Goal: Task Accomplishment & Management: Complete application form

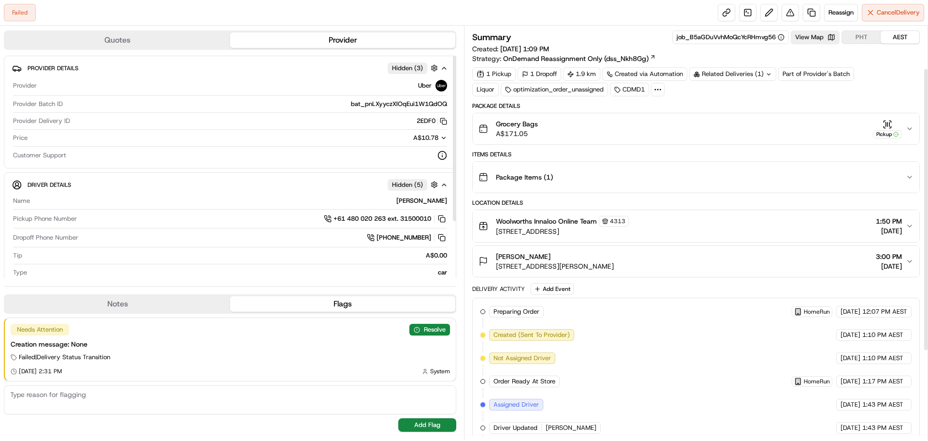
scroll to position [192, 0]
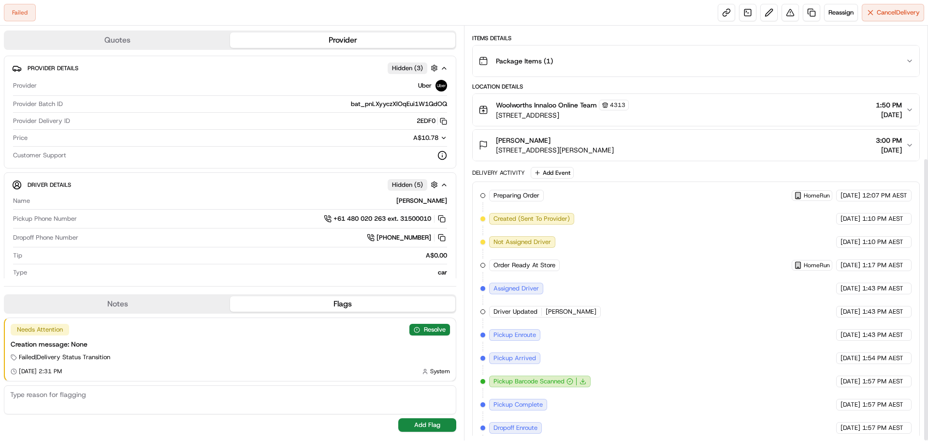
scroll to position [192, 0]
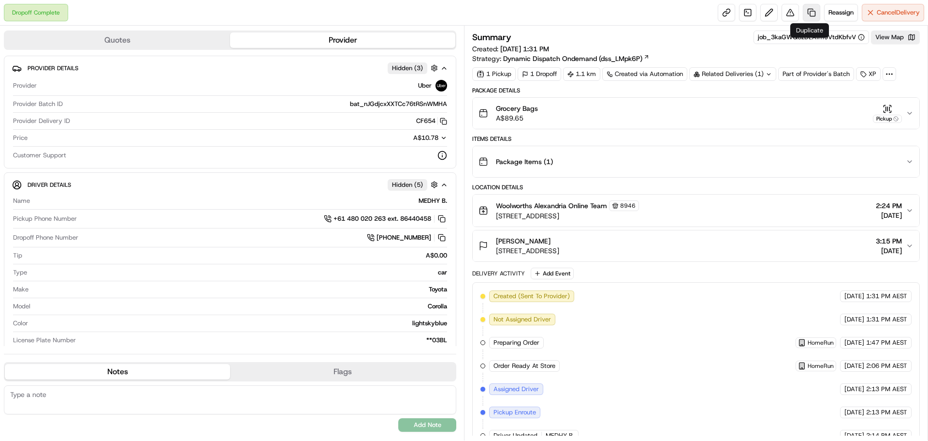
click at [806, 9] on link at bounding box center [811, 12] width 17 height 17
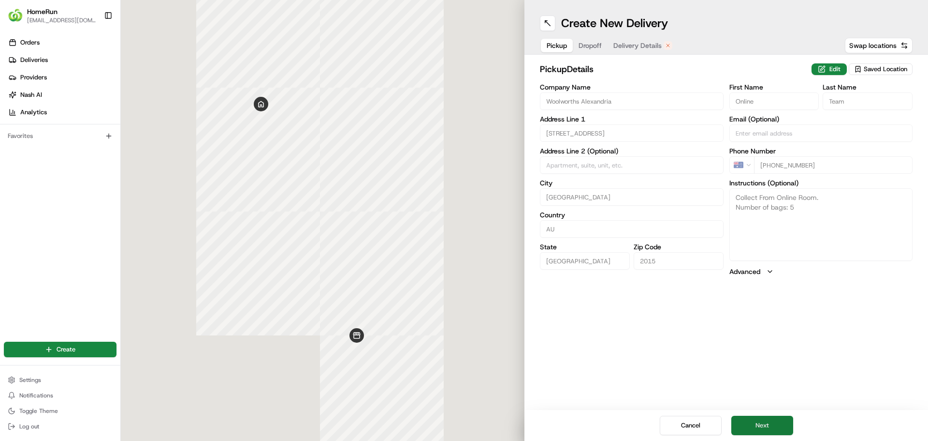
click at [755, 425] on button "Next" at bounding box center [763, 424] width 62 height 19
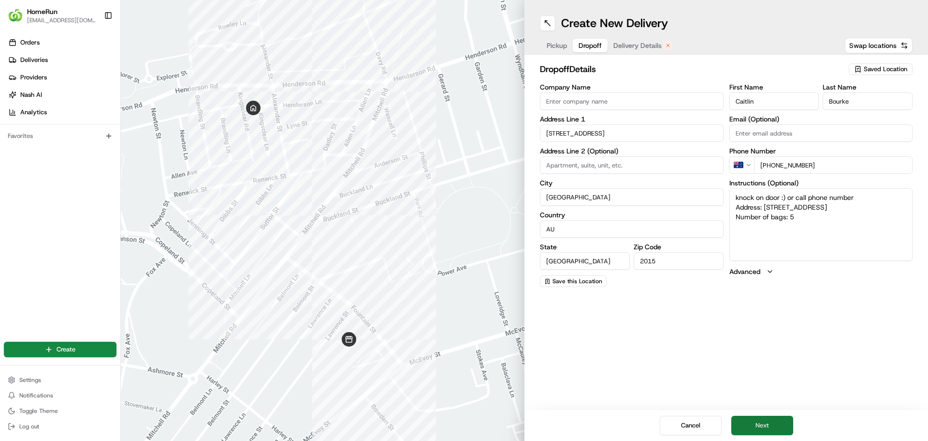
click at [755, 425] on button "Next" at bounding box center [763, 424] width 62 height 19
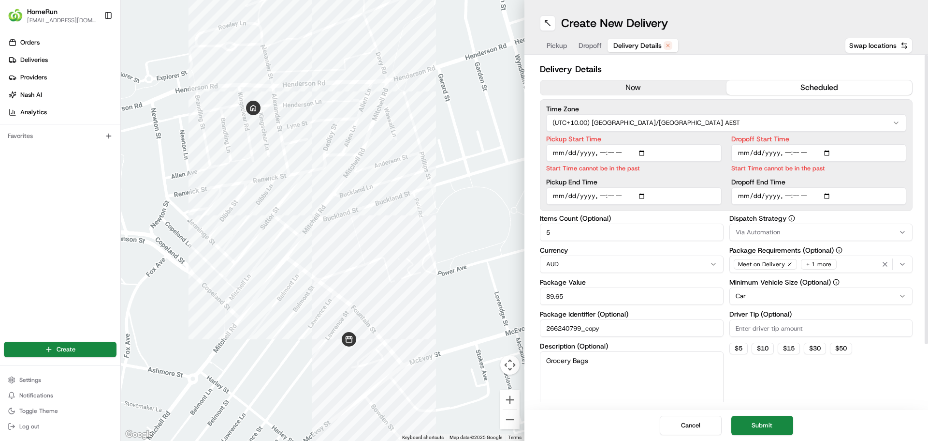
click at [640, 84] on button "now" at bounding box center [634, 87] width 186 height 15
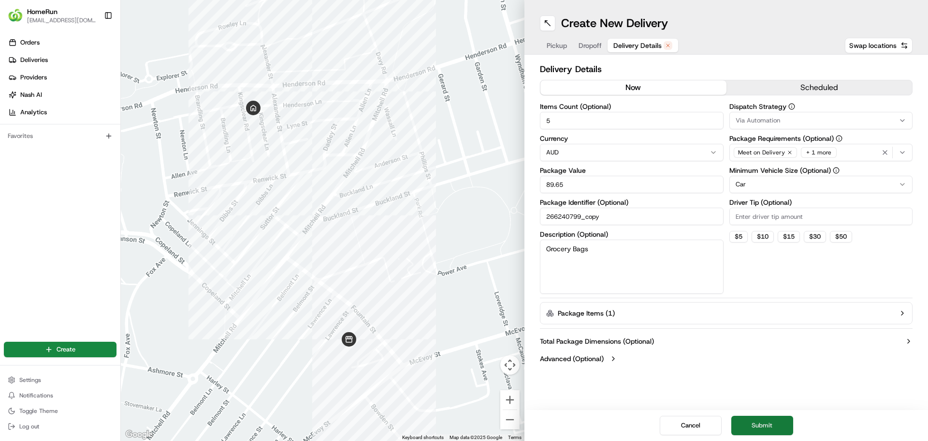
click at [766, 427] on button "Submit" at bounding box center [763, 424] width 62 height 19
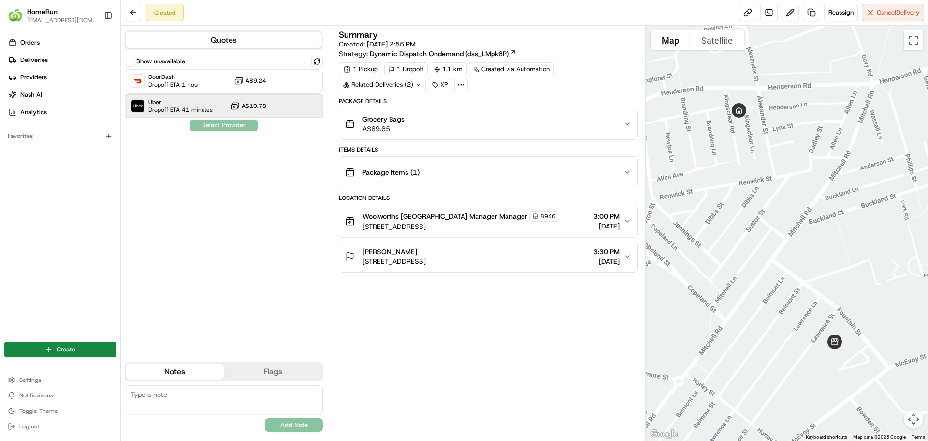
click at [168, 108] on span "Dropoff ETA 41 minutes" at bounding box center [180, 110] width 64 height 8
click at [213, 124] on button "Assign Provider" at bounding box center [224, 125] width 69 height 12
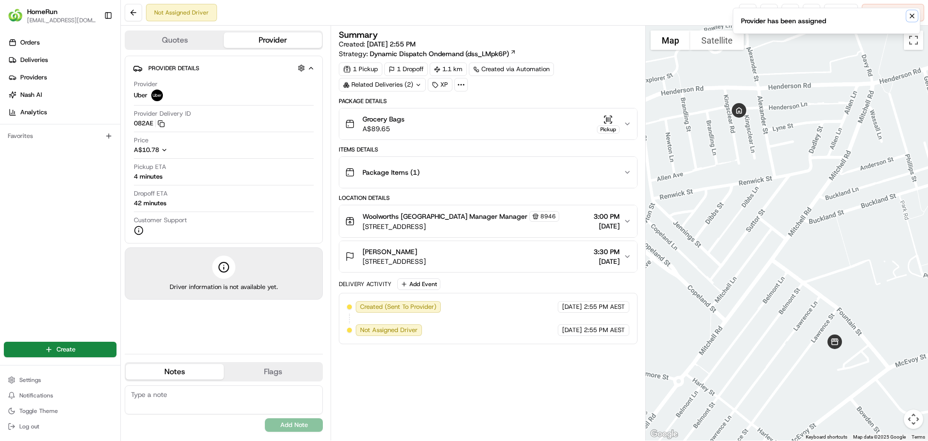
click at [912, 15] on icon "Notifications (F8)" at bounding box center [913, 16] width 8 height 8
click at [745, 15] on link at bounding box center [747, 12] width 17 height 17
